Goal: Complete application form

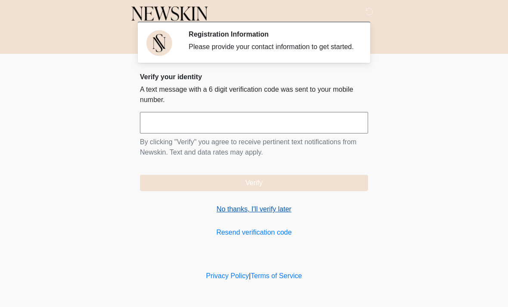
click at [265, 213] on link "No thanks, I'll verify later" at bounding box center [254, 209] width 228 height 10
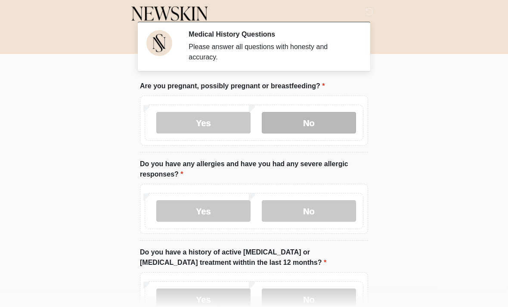
click at [324, 122] on label "No" at bounding box center [309, 123] width 94 height 22
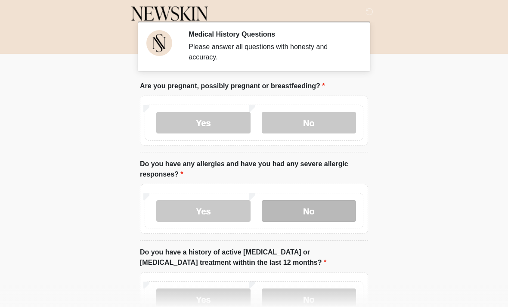
click at [326, 212] on label "No" at bounding box center [309, 211] width 94 height 22
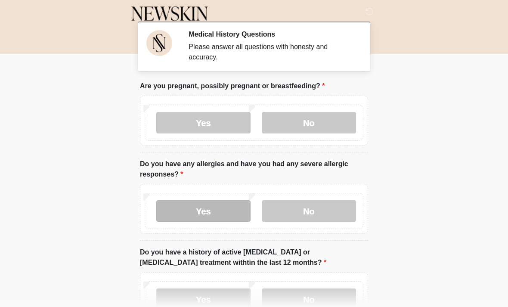
click at [217, 203] on label "Yes" at bounding box center [203, 211] width 94 height 22
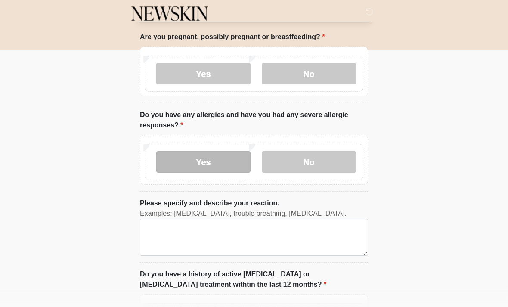
scroll to position [51, 0]
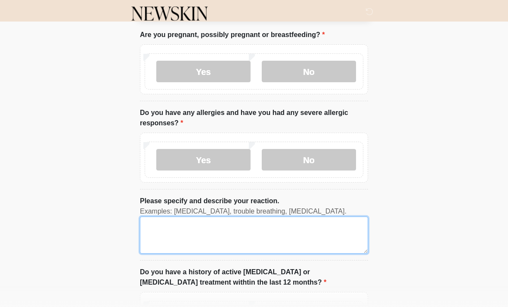
click at [229, 230] on textarea "Please specify and describe your reaction." at bounding box center [254, 234] width 228 height 37
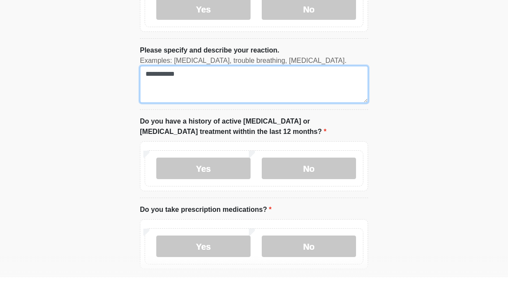
scroll to position [173, 0]
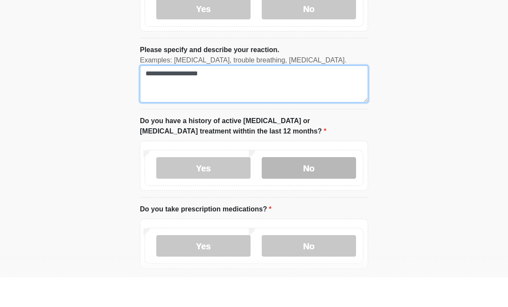
type textarea "**********"
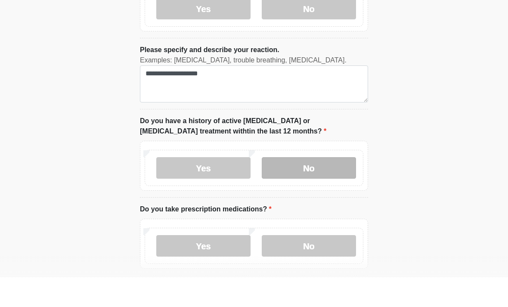
click at [313, 187] on label "No" at bounding box center [309, 198] width 94 height 22
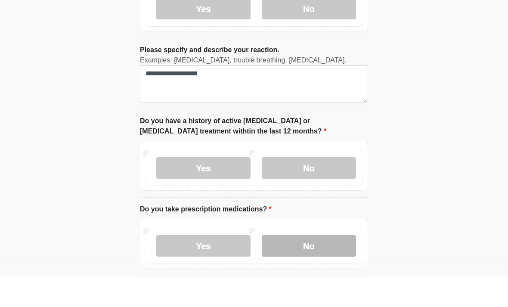
click at [312, 265] on label "No" at bounding box center [309, 276] width 94 height 22
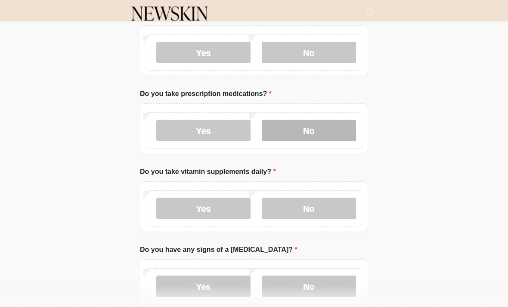
scroll to position [317, 0]
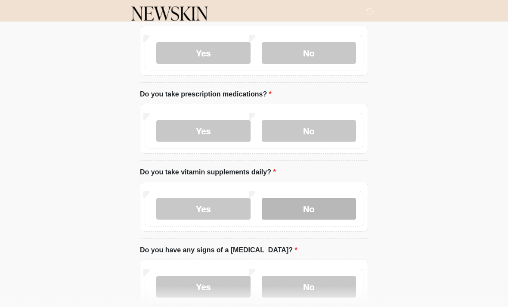
click at [328, 202] on label "No" at bounding box center [309, 209] width 94 height 22
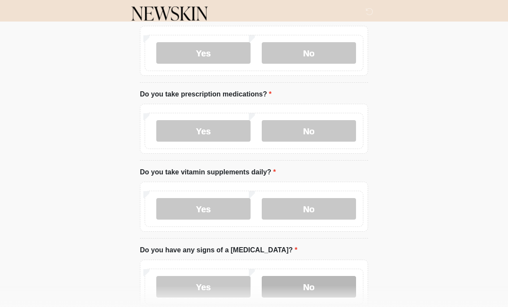
click at [315, 277] on label "No" at bounding box center [309, 287] width 94 height 22
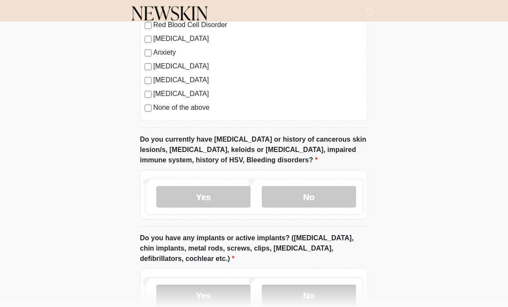
scroll to position [718, 0]
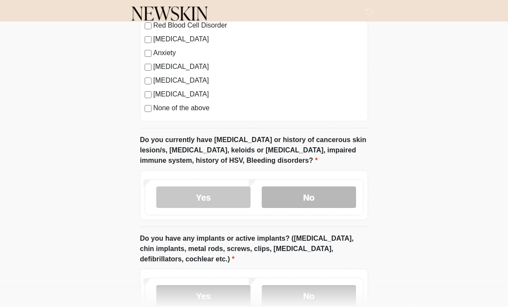
click at [314, 195] on label "No" at bounding box center [309, 197] width 94 height 22
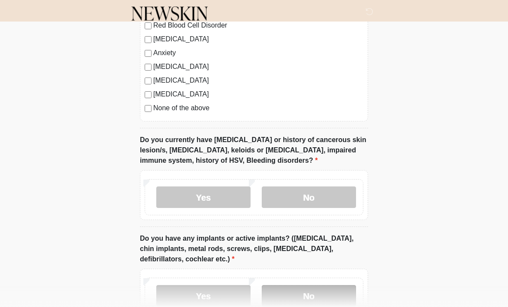
click at [288, 291] on label "No" at bounding box center [309, 296] width 94 height 22
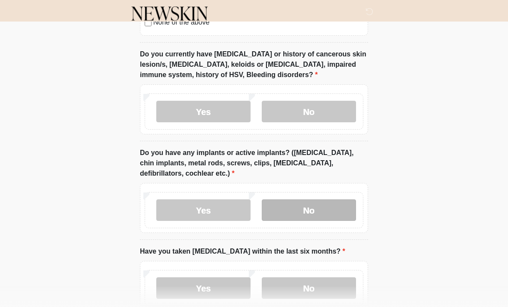
scroll to position [855, 0]
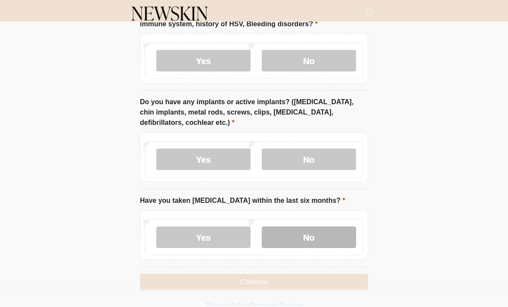
click at [312, 227] on label "No" at bounding box center [309, 237] width 94 height 22
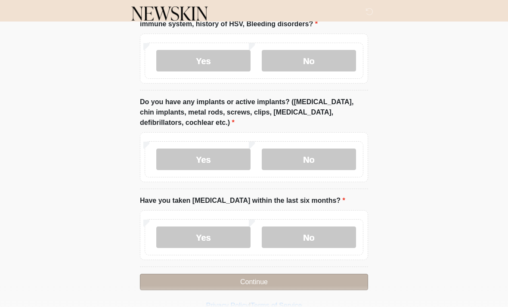
click at [294, 278] on button "Continue" at bounding box center [254, 282] width 228 height 16
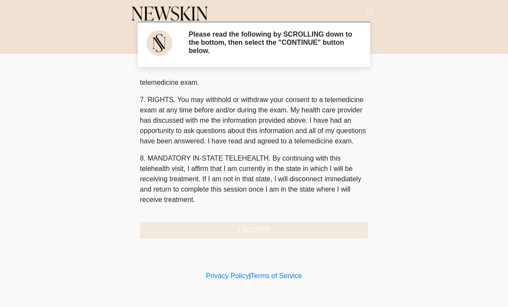
scroll to position [365, 0]
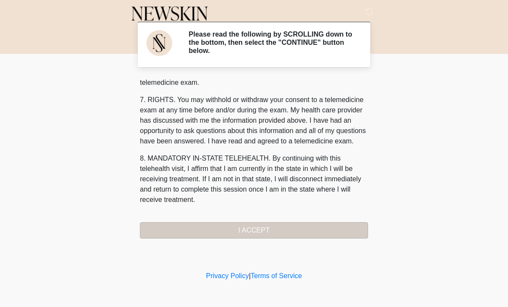
click at [263, 232] on button "I ACCEPT" at bounding box center [254, 230] width 228 height 16
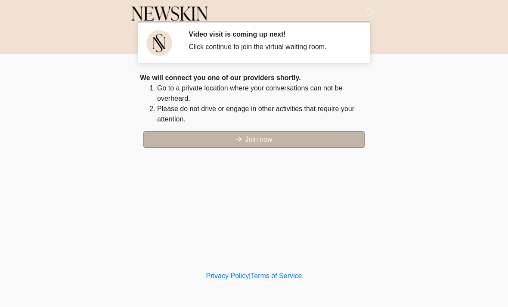
click at [294, 133] on button "Join now" at bounding box center [253, 139] width 221 height 16
